Goal: Task Accomplishment & Management: Complete application form

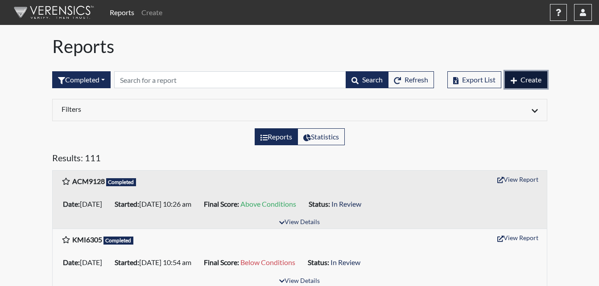
click at [523, 81] on span "Create" at bounding box center [531, 79] width 21 height 8
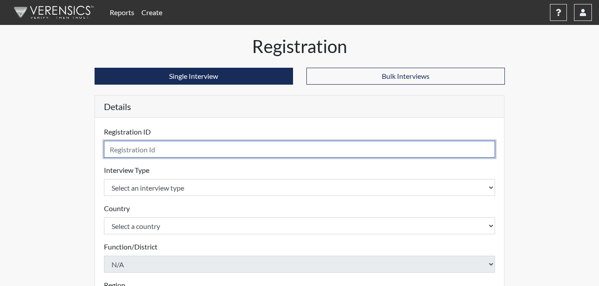
click at [205, 149] on input "text" at bounding box center [300, 149] width 392 height 17
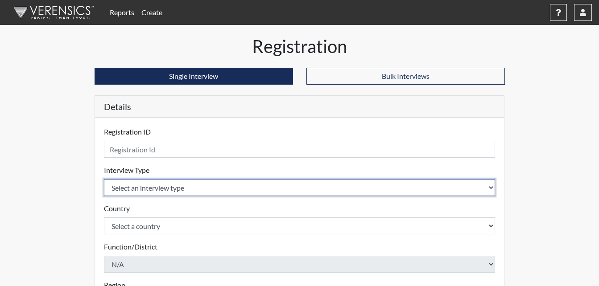
click at [190, 186] on select "Select an interview type Corrections Pre-Employment" at bounding box center [300, 187] width 392 height 17
select select "ff733e93-e1bf-11ea-9c9f-0eff0cf7eb8f"
click at [104, 179] on select "Select an interview type Corrections Pre-Employment" at bounding box center [300, 187] width 392 height 17
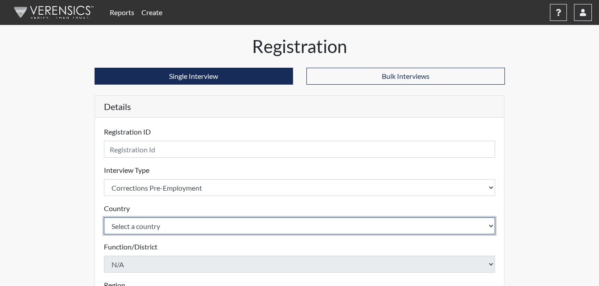
click at [188, 228] on select "Select a country [GEOGRAPHIC_DATA] [GEOGRAPHIC_DATA]" at bounding box center [300, 226] width 392 height 17
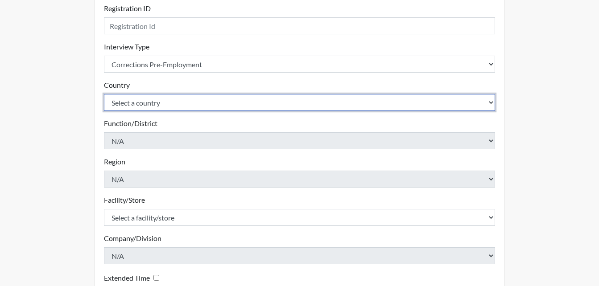
scroll to position [134, 0]
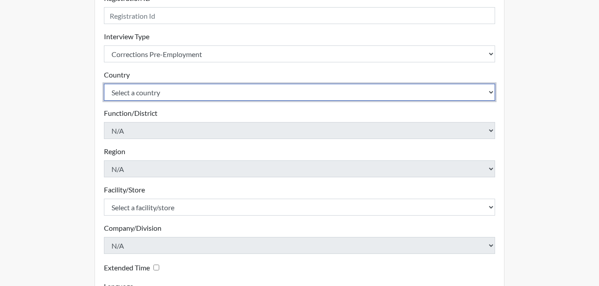
click at [157, 94] on select "Select a country [GEOGRAPHIC_DATA] [GEOGRAPHIC_DATA]" at bounding box center [300, 92] width 392 height 17
select select "united-states-of-[GEOGRAPHIC_DATA]"
click at [104, 84] on select "Select a country [GEOGRAPHIC_DATA] [GEOGRAPHIC_DATA]" at bounding box center [300, 92] width 392 height 17
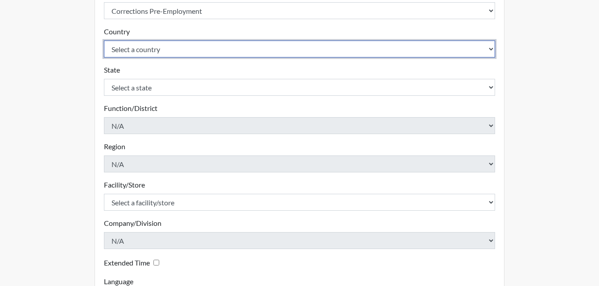
scroll to position [178, 0]
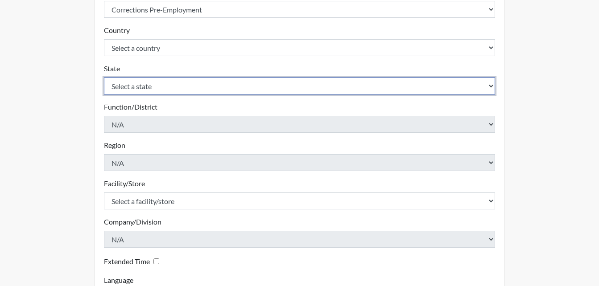
click at [178, 85] on select "Select a state [US_STATE] [US_STATE] [US_STATE] [US_STATE] [US_STATE] [US_STATE…" at bounding box center [300, 86] width 392 height 17
select select "GA"
click at [104, 78] on select "Select a state [US_STATE] [US_STATE] [US_STATE] [US_STATE] [US_STATE] [US_STATE…" at bounding box center [300, 86] width 392 height 17
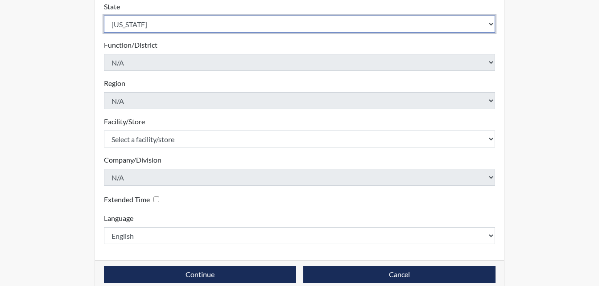
scroll to position [254, 0]
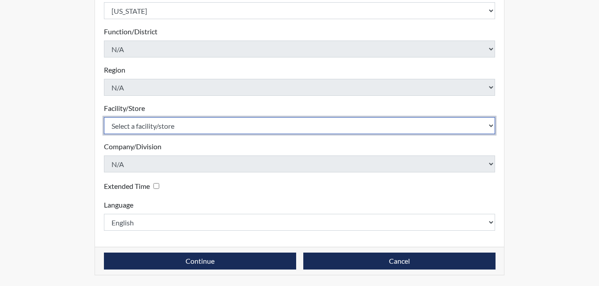
click at [170, 128] on select "Select a facility/store [PERSON_NAME] ITF [PERSON_NAME] PDC [PERSON_NAME]" at bounding box center [300, 125] width 392 height 17
select select "bcc861db-30ac-4530-8f11-93c8e4ad22de"
click at [104, 117] on select "Select a facility/store [PERSON_NAME] ITF [PERSON_NAME] PDC [PERSON_NAME]" at bounding box center [300, 125] width 392 height 17
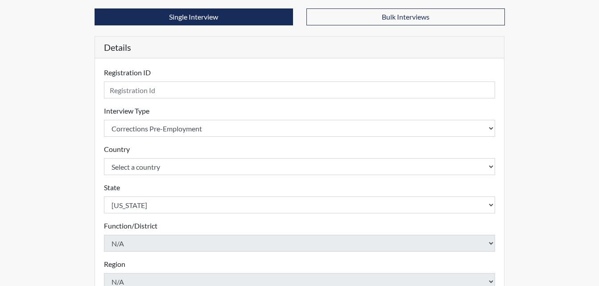
scroll to position [31, 0]
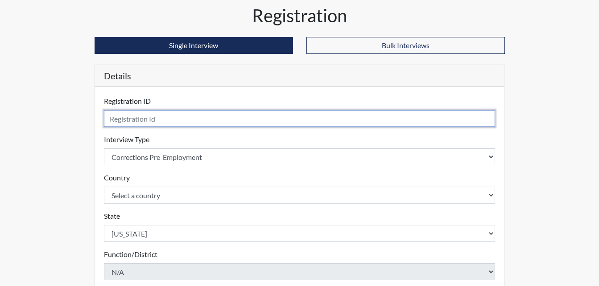
click at [166, 117] on input "text" at bounding box center [300, 118] width 392 height 17
type input "gjl5017"
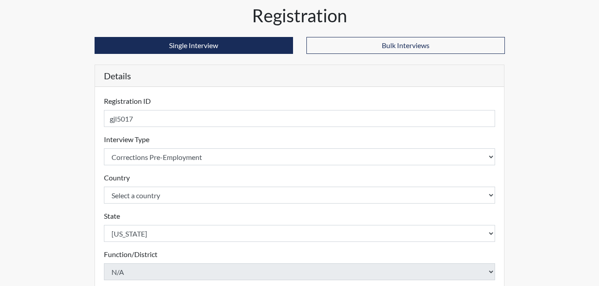
click at [599, 256] on html "Reports Create Help Center × Verensics Best Practices How to successfully use t…" at bounding box center [299, 112] width 599 height 286
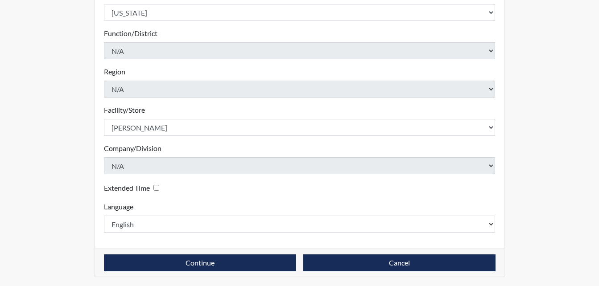
scroll to position [254, 0]
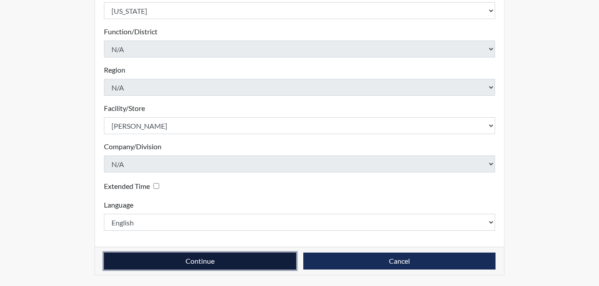
click at [186, 259] on button "Continue" at bounding box center [200, 261] width 192 height 17
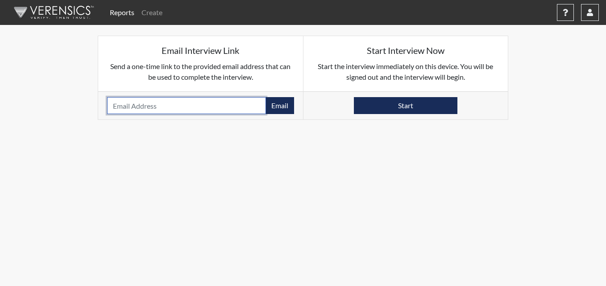
drag, startPoint x: 111, startPoint y: 105, endPoint x: 112, endPoint y: 112, distance: 6.8
click at [114, 110] on input "email" at bounding box center [186, 105] width 159 height 17
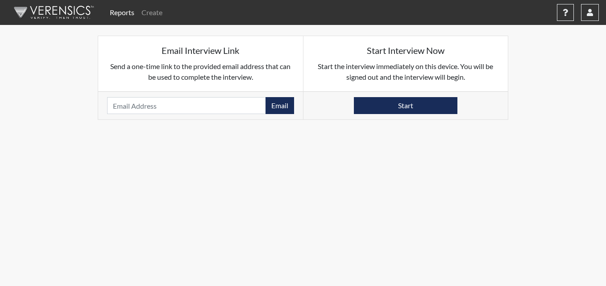
click at [414, 142] on body "Reports Create Help Center × Verensics Best Practices How to successfully use t…" at bounding box center [303, 143] width 606 height 286
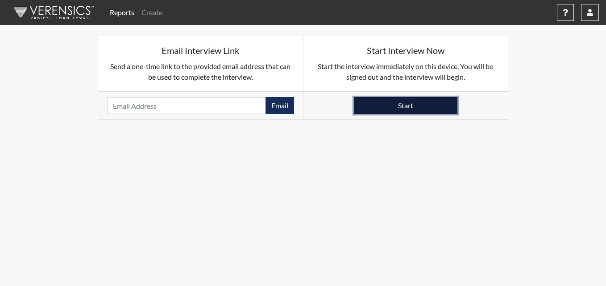
click at [385, 104] on button "Start" at bounding box center [406, 105] width 104 height 17
